Goal: Task Accomplishment & Management: Use online tool/utility

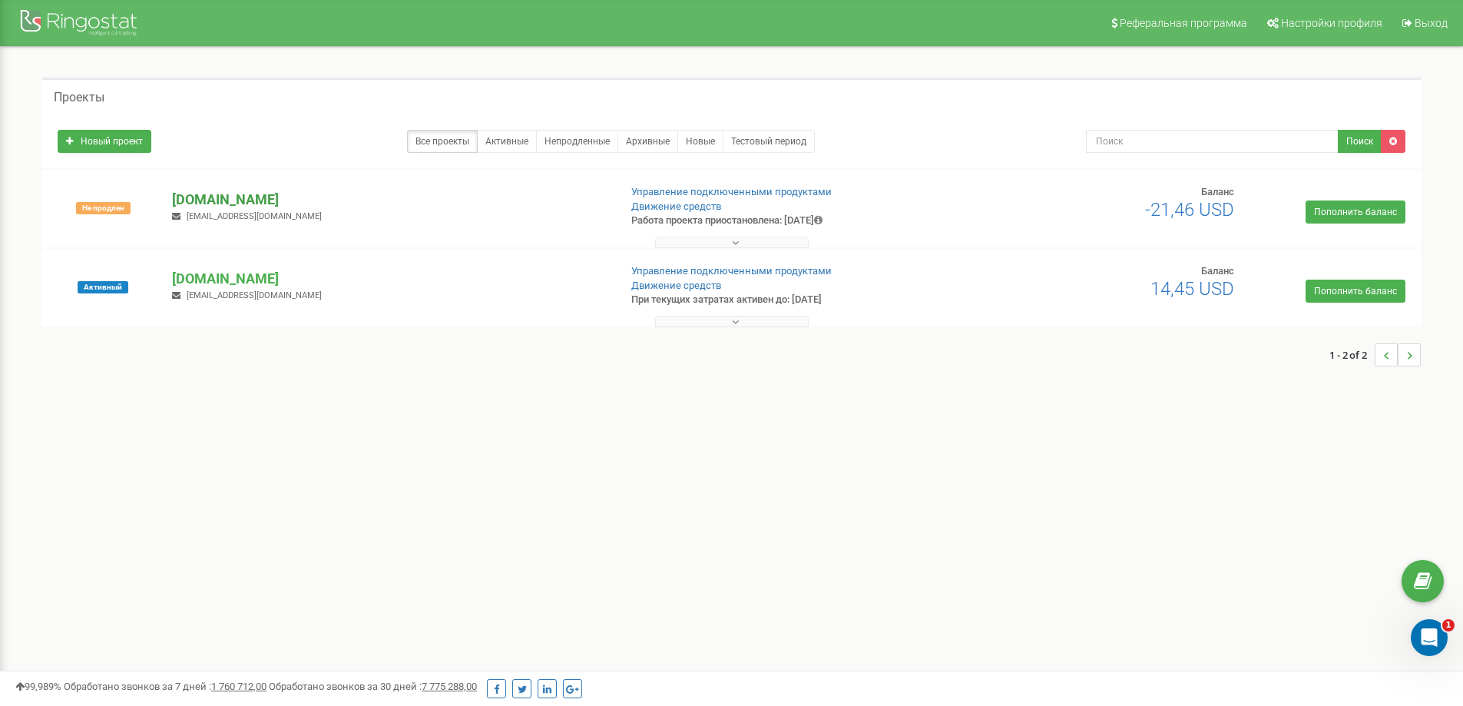
click at [224, 196] on p "[DOMAIN_NAME]" at bounding box center [389, 200] width 434 height 20
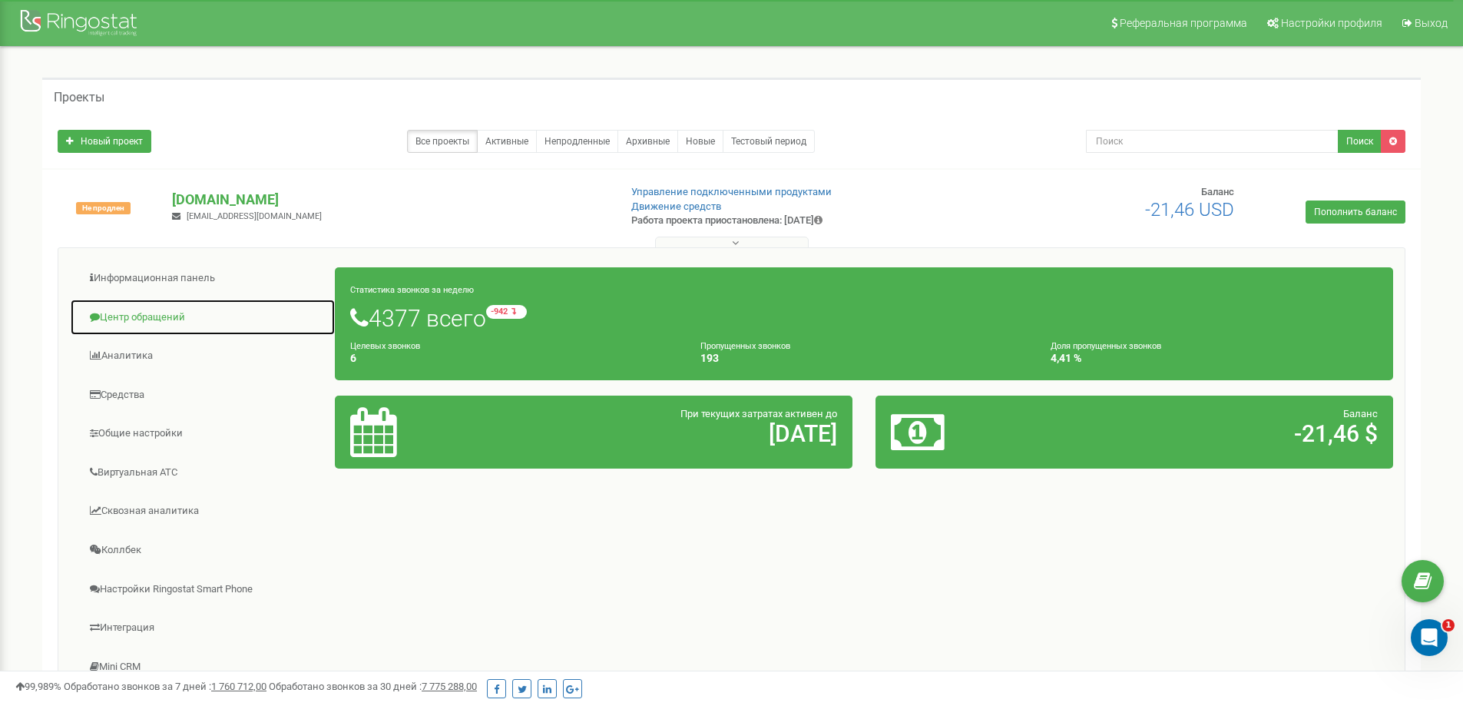
click at [190, 318] on link "Центр обращений" at bounding box center [203, 318] width 266 height 38
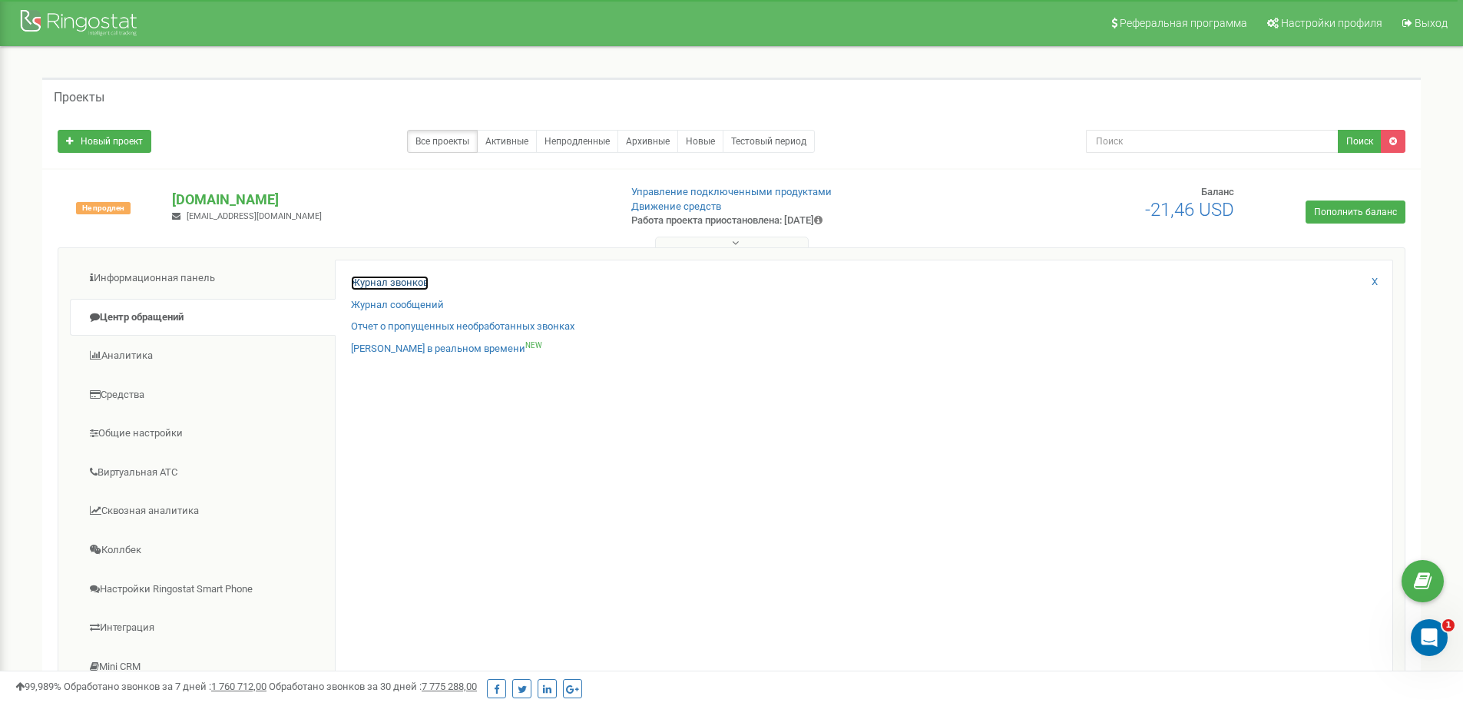
click at [369, 282] on link "Журнал звонков" at bounding box center [390, 283] width 78 height 15
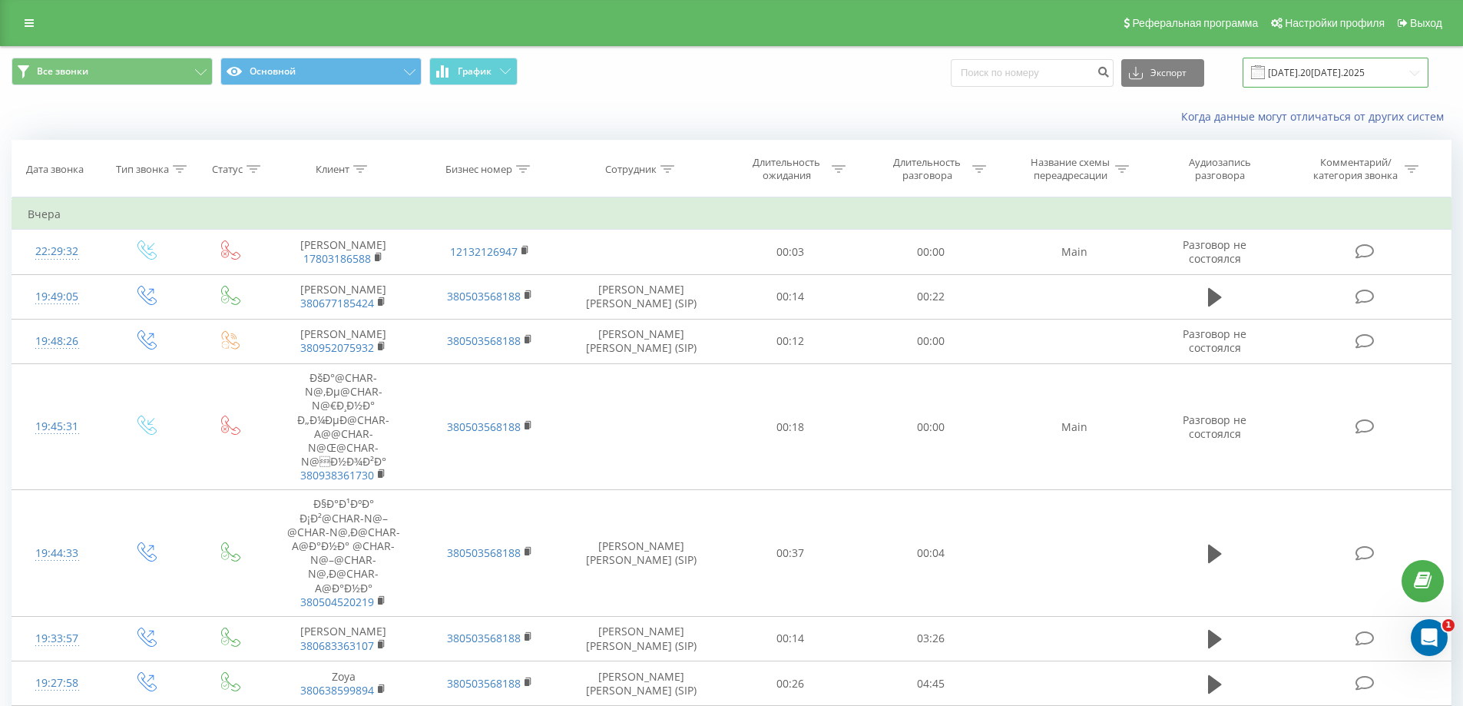
click at [1348, 75] on input "22.07.2025 - 22.08.2025" at bounding box center [1336, 73] width 186 height 30
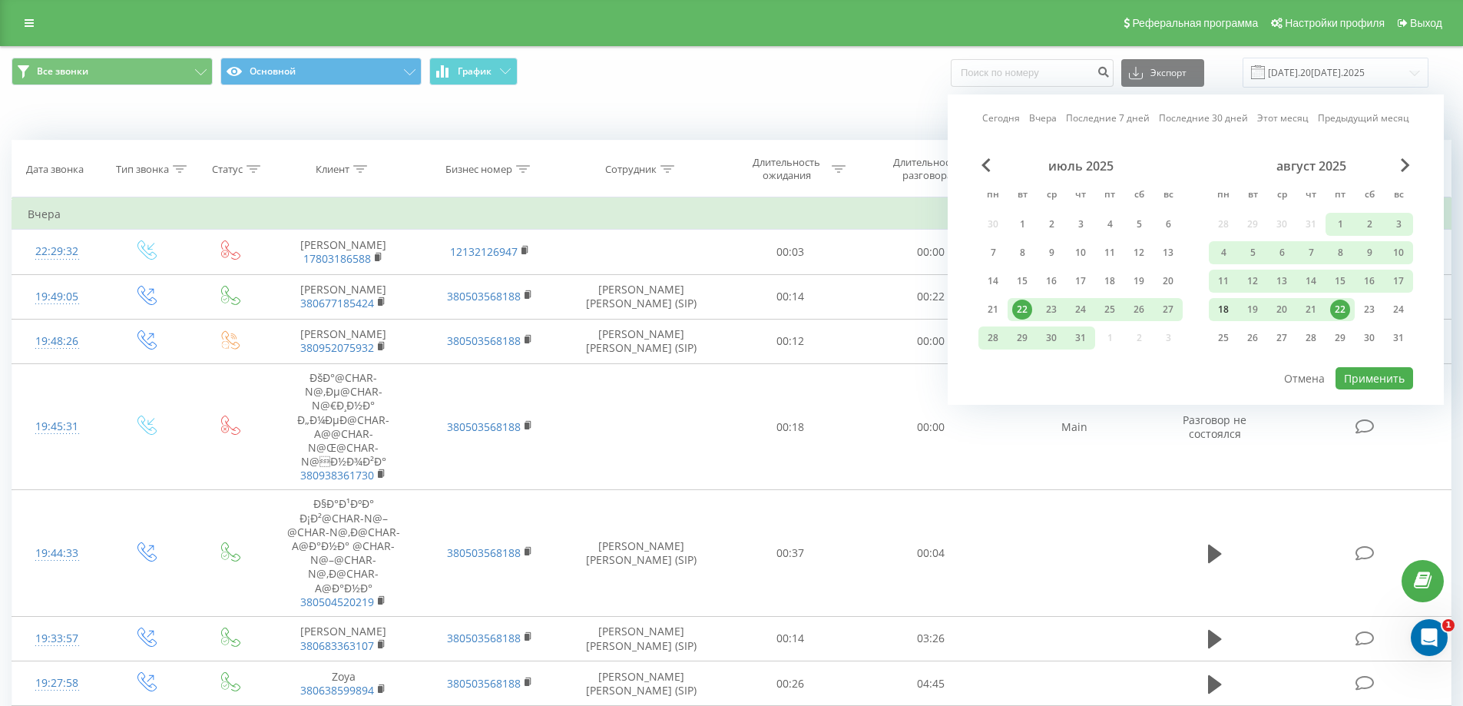
click at [1220, 313] on div "18" at bounding box center [1224, 310] width 20 height 20
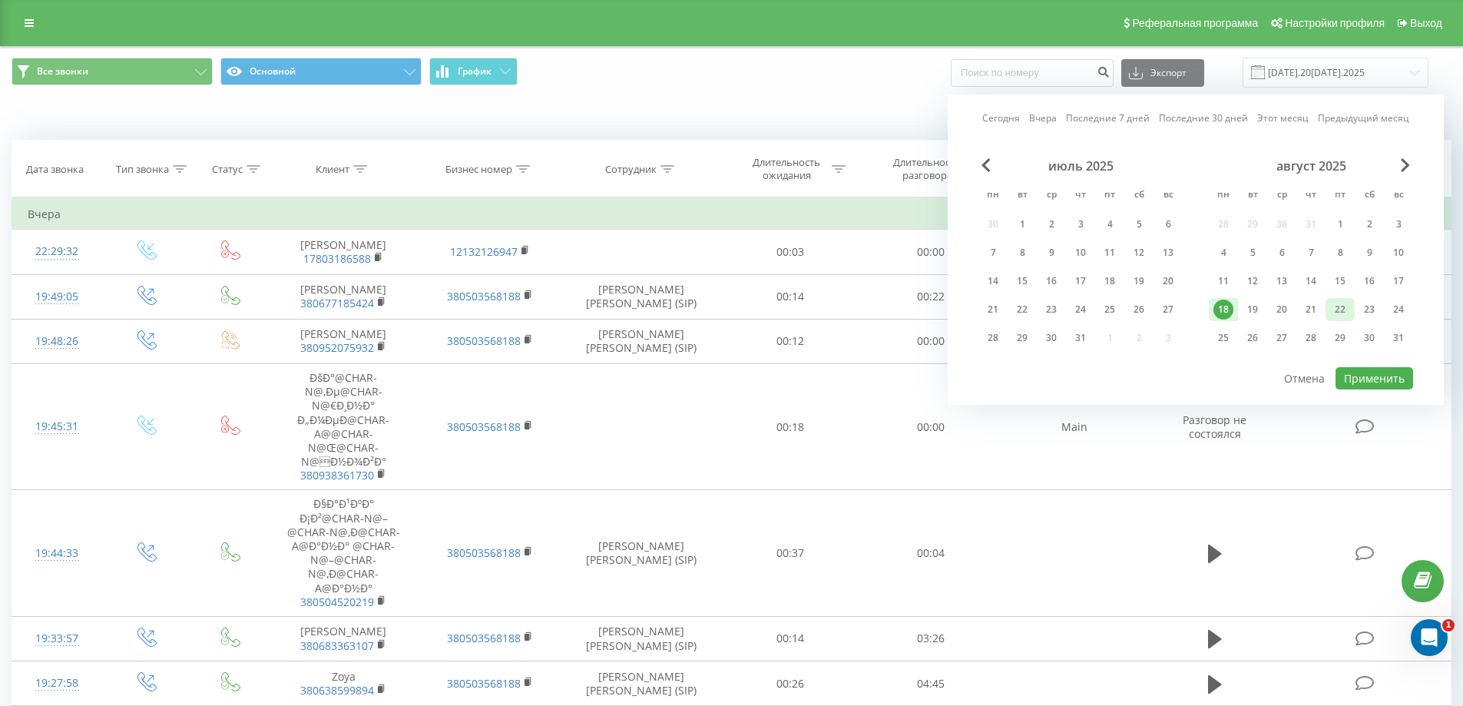
click at [1338, 315] on div "22" at bounding box center [1340, 310] width 20 height 20
click at [1353, 374] on button "Применить" at bounding box center [1375, 378] width 78 height 22
type input "18.08.2025 - 22.08.2025"
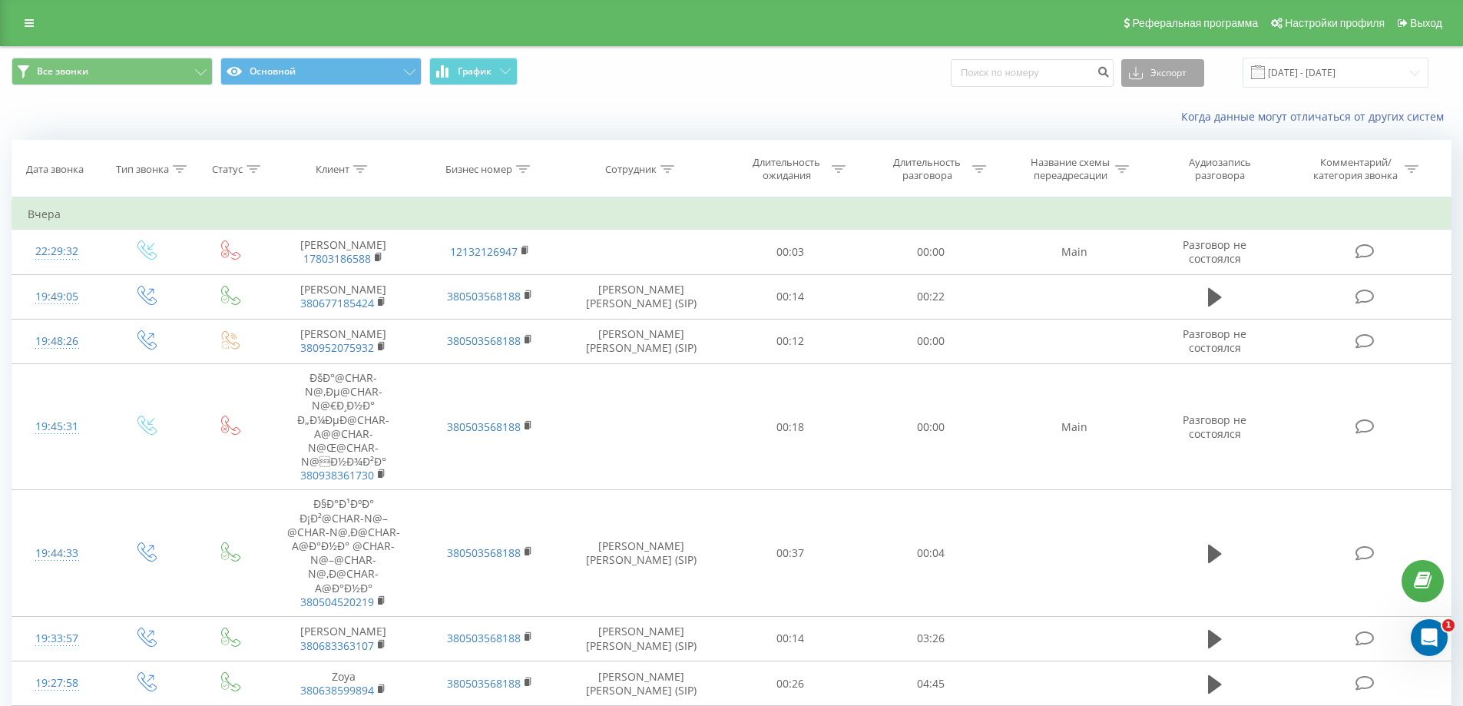
click at [1171, 81] on button "Экспорт" at bounding box center [1162, 73] width 83 height 28
click at [1161, 164] on div ".xlsx" at bounding box center [1162, 157] width 81 height 28
